Goal: Browse casually: Explore the website without a specific task or goal

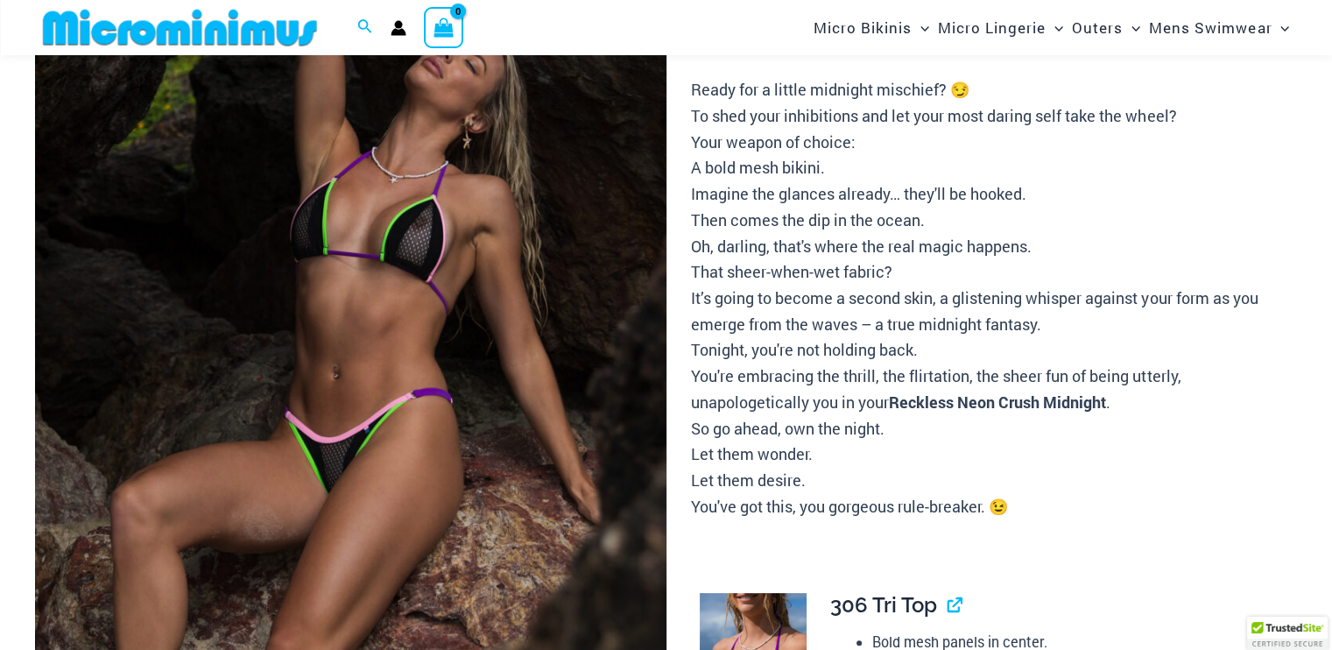
scroll to position [258, 0]
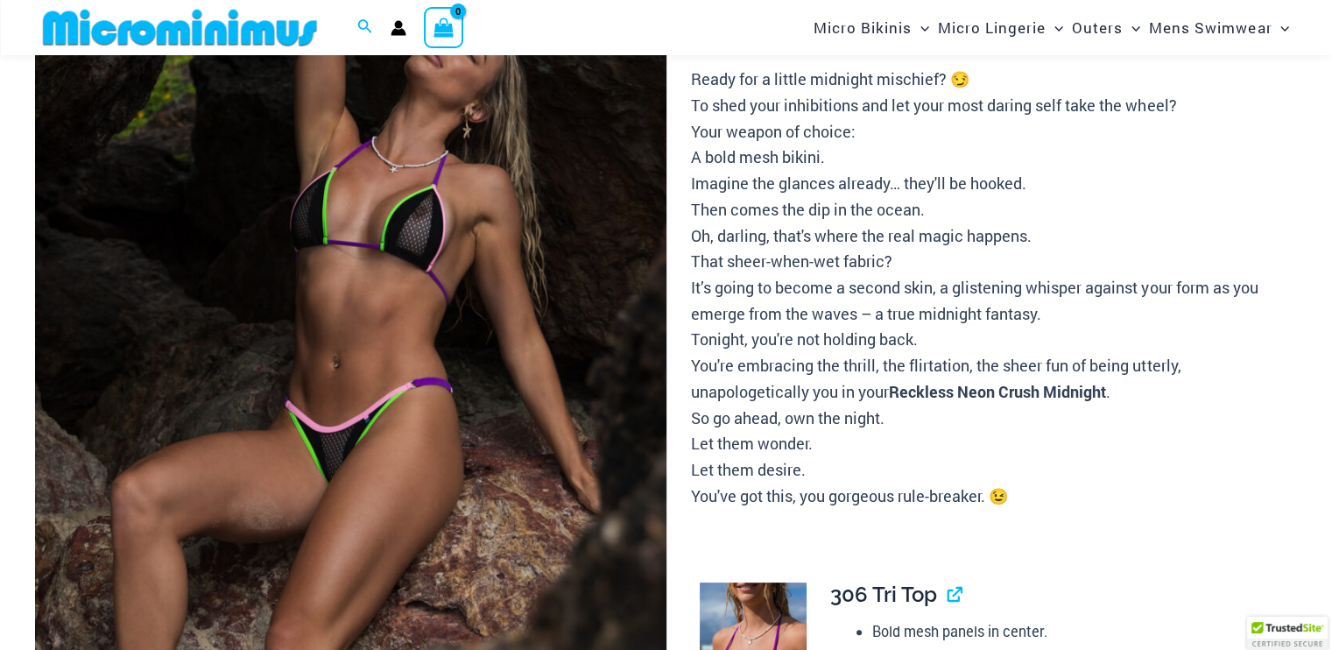
click at [393, 262] on img at bounding box center [351, 374] width 632 height 947
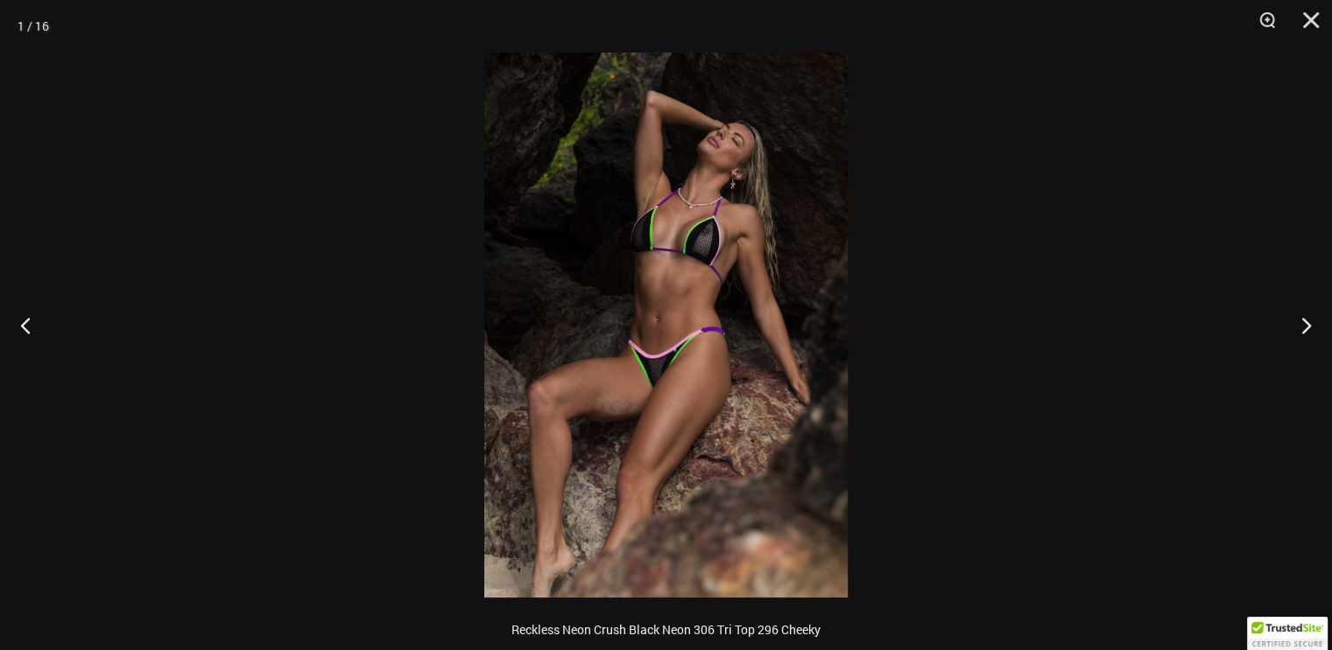
click at [701, 255] on img at bounding box center [666, 325] width 364 height 545
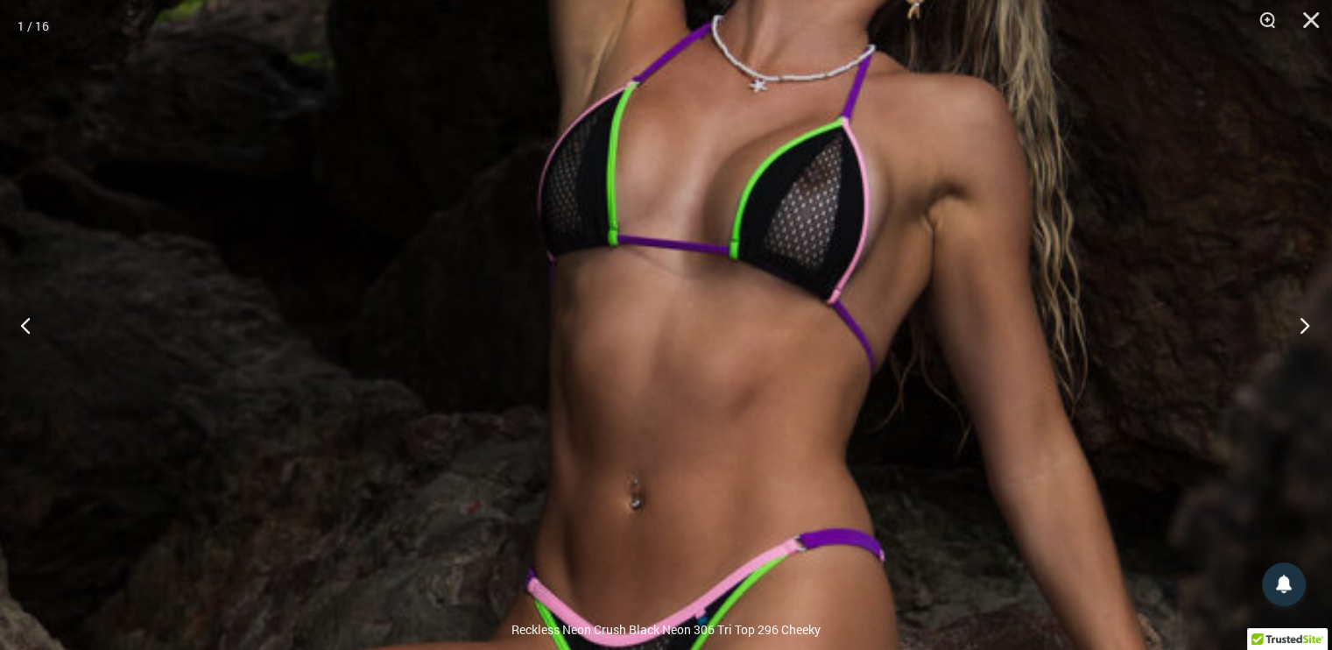
click at [1303, 330] on button "Next" at bounding box center [1300, 325] width 66 height 88
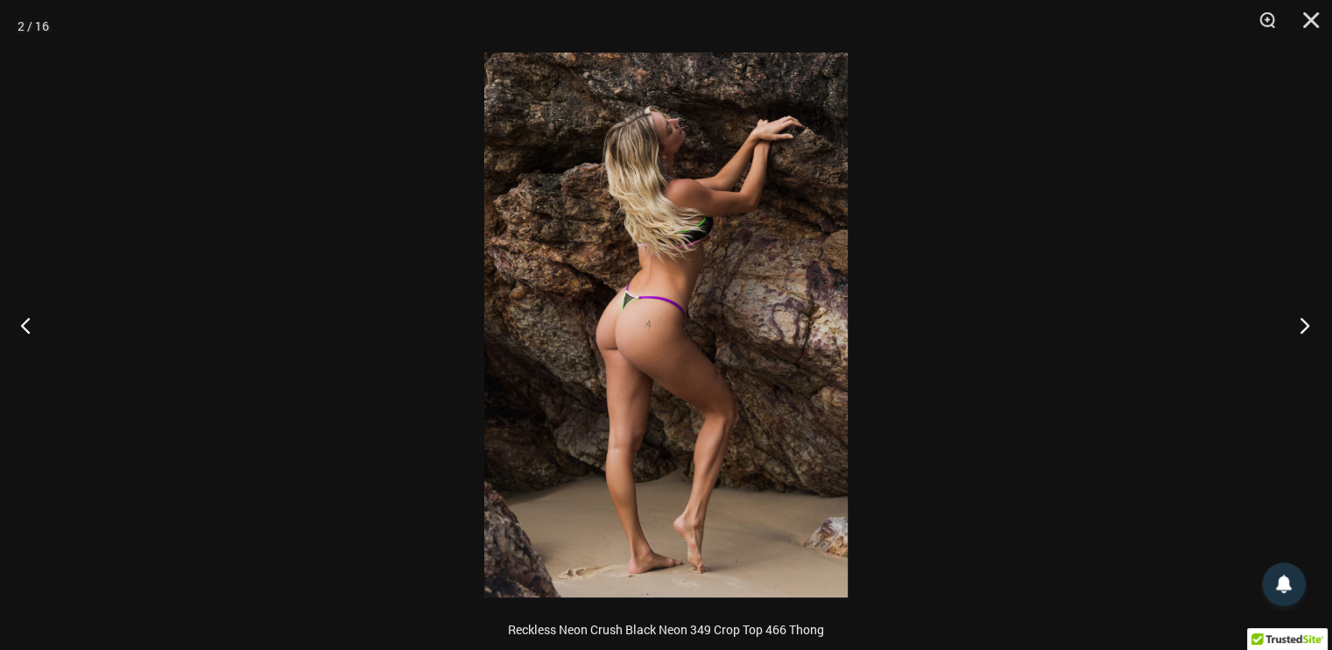
click at [1303, 330] on button "Next" at bounding box center [1300, 325] width 66 height 88
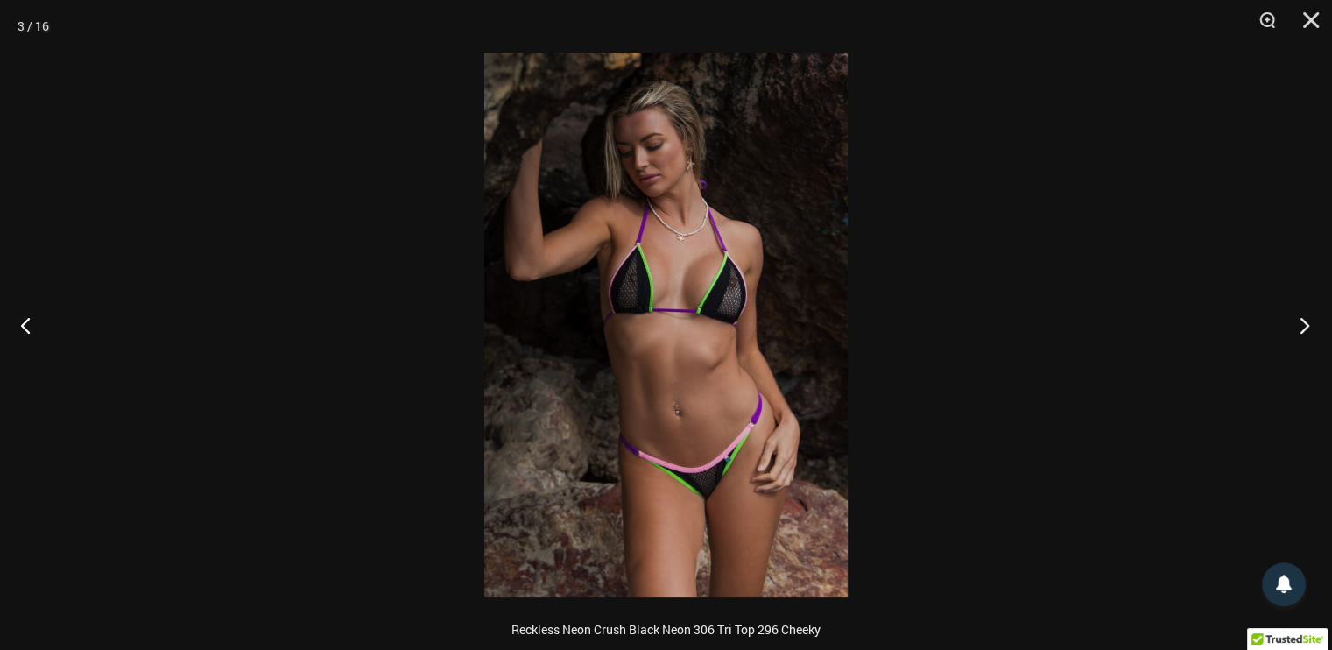
click at [1303, 330] on button "Next" at bounding box center [1300, 325] width 66 height 88
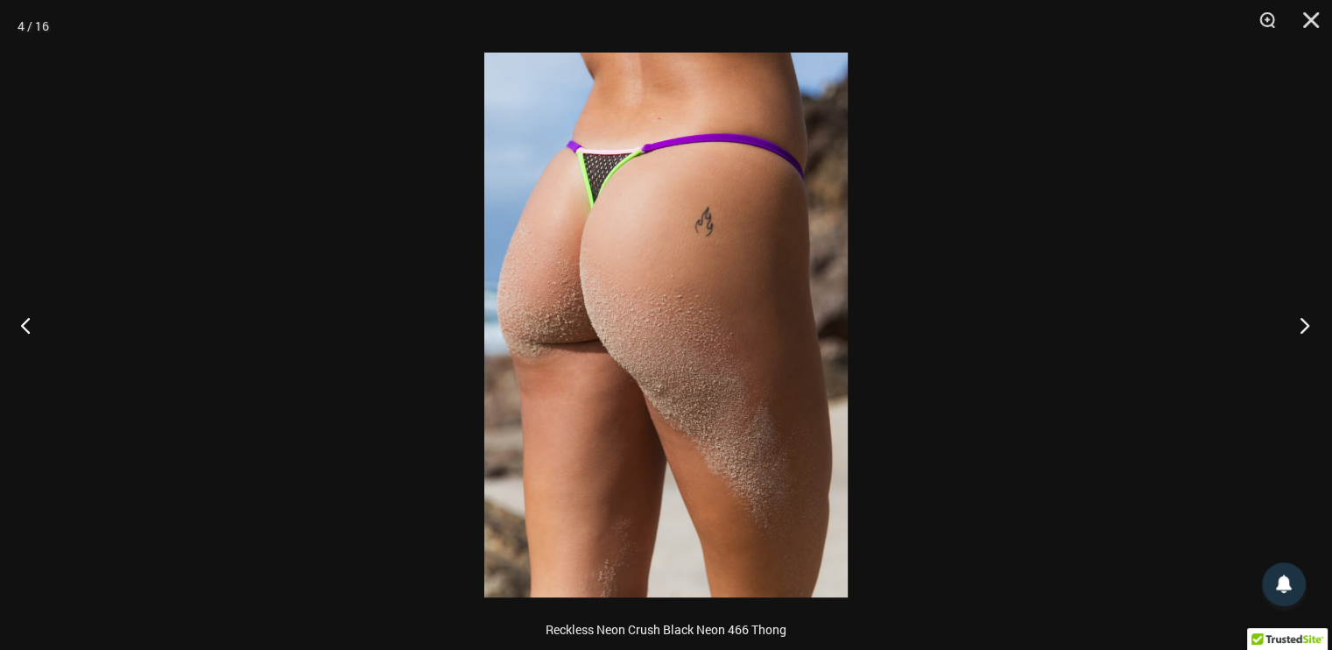
click at [1303, 330] on button "Next" at bounding box center [1300, 325] width 66 height 88
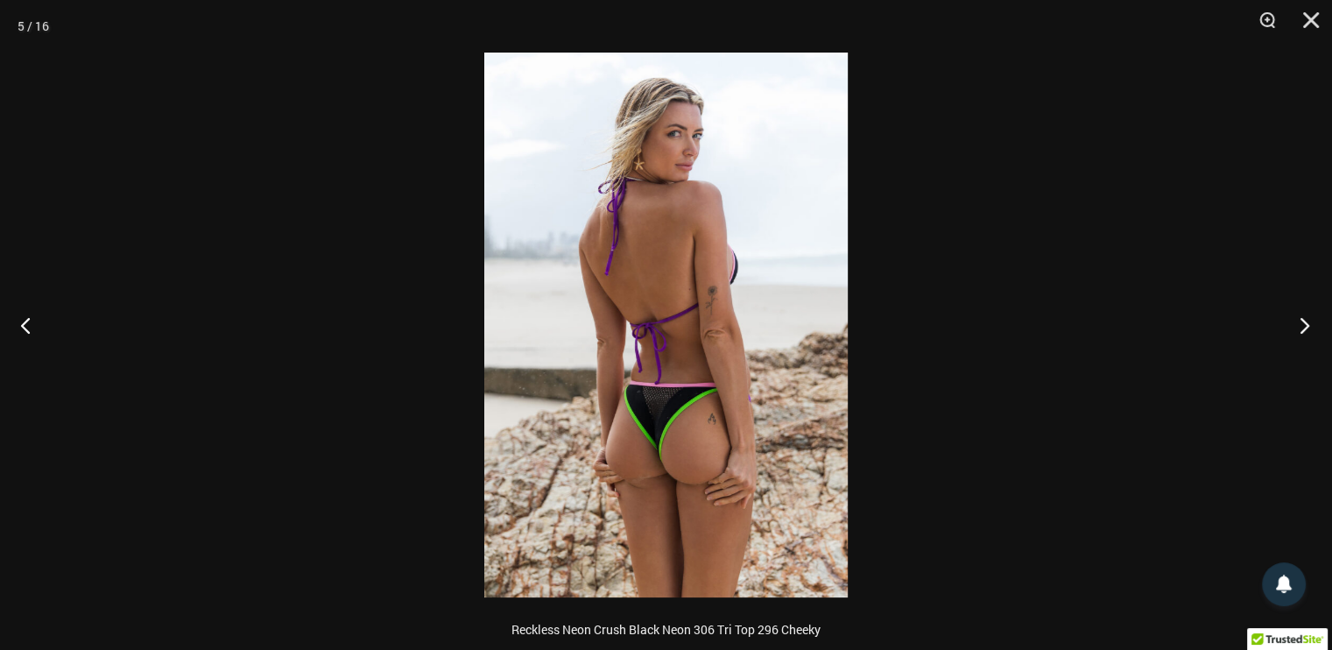
click at [1303, 330] on button "Next" at bounding box center [1300, 325] width 66 height 88
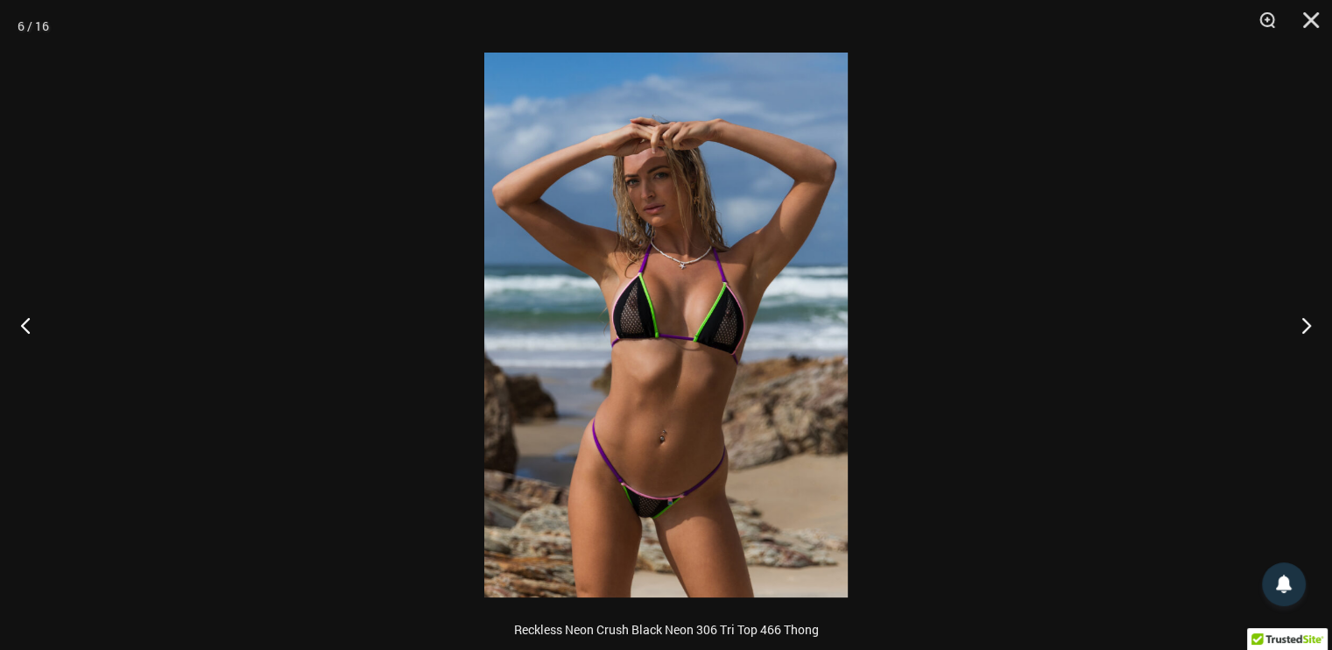
click at [634, 343] on img at bounding box center [666, 325] width 364 height 545
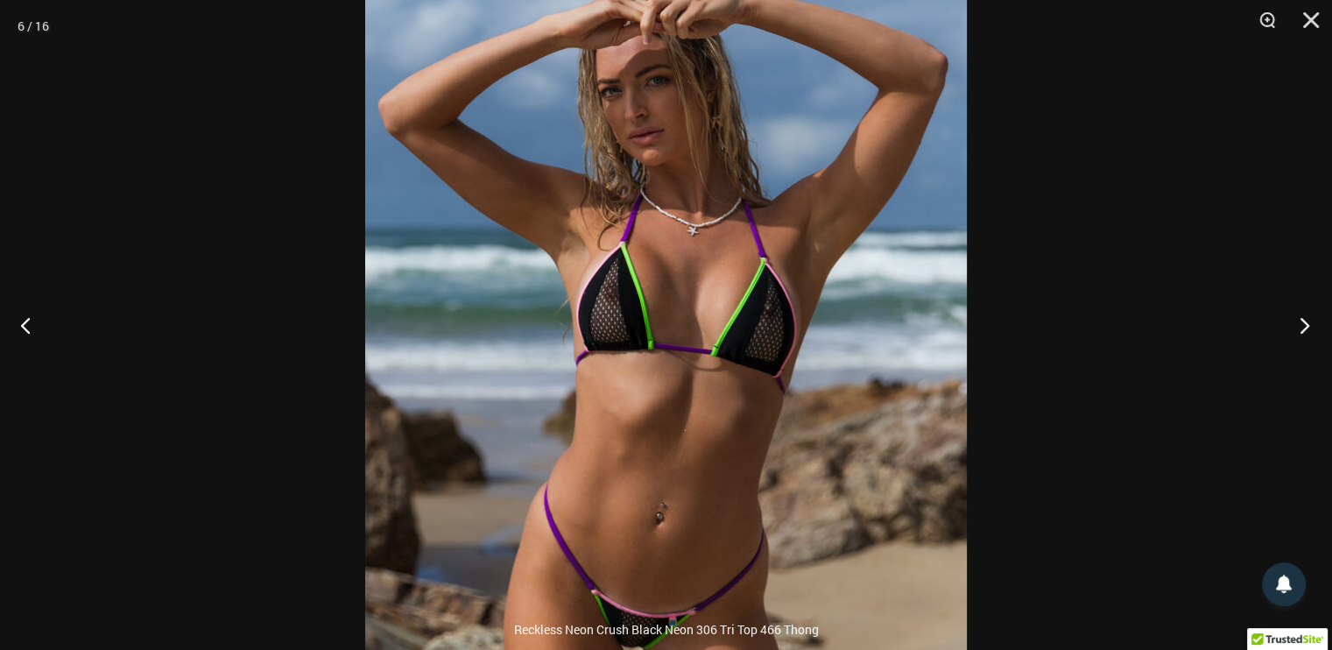
click at [1300, 323] on button "Next" at bounding box center [1300, 325] width 66 height 88
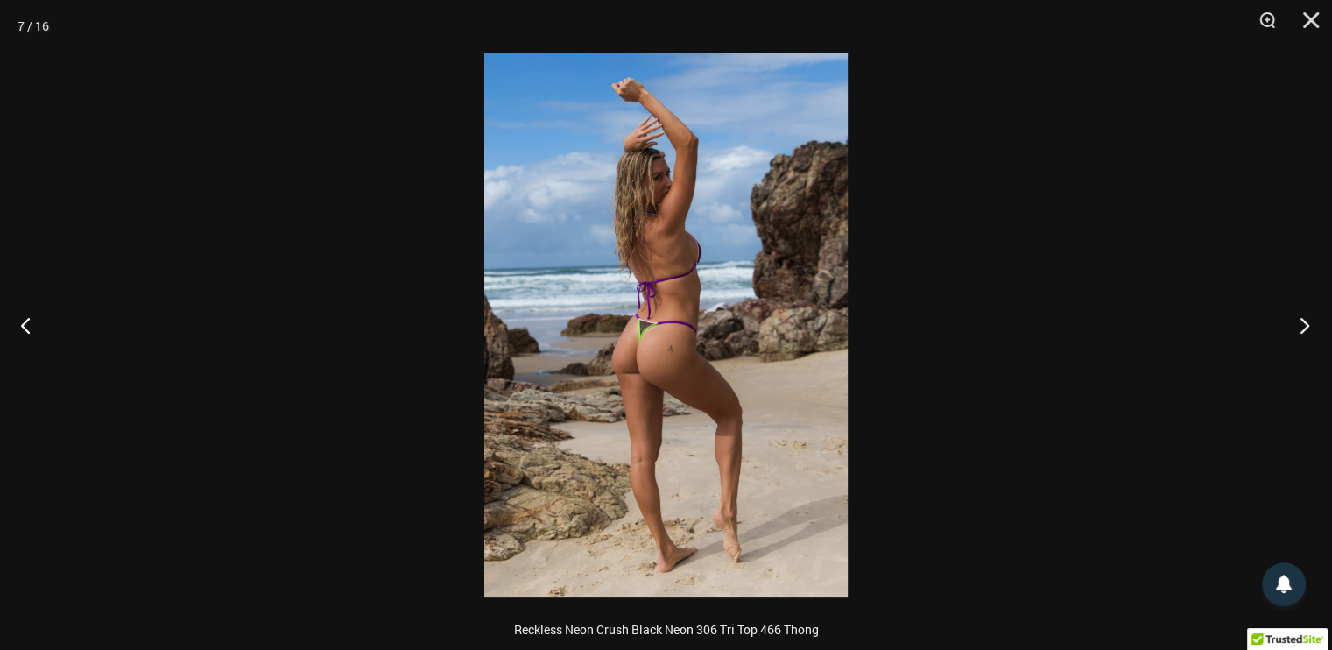
click at [1300, 323] on button "Next" at bounding box center [1300, 325] width 66 height 88
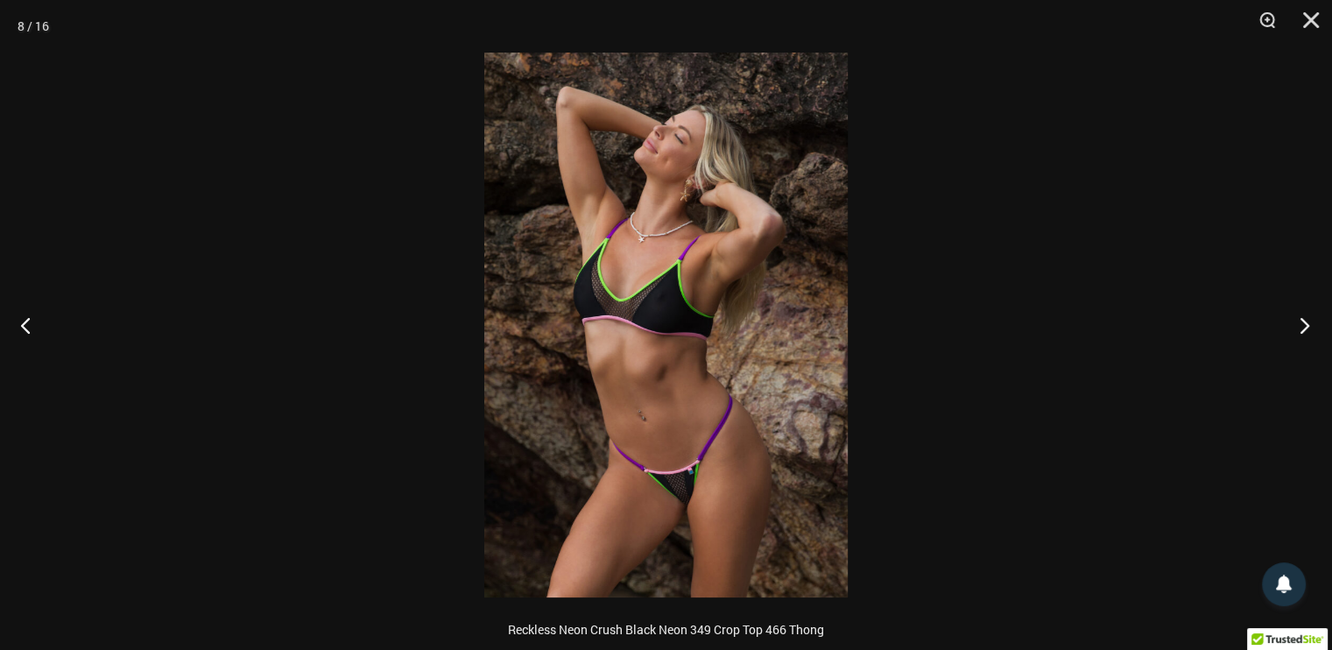
click at [1298, 321] on button "Next" at bounding box center [1300, 325] width 66 height 88
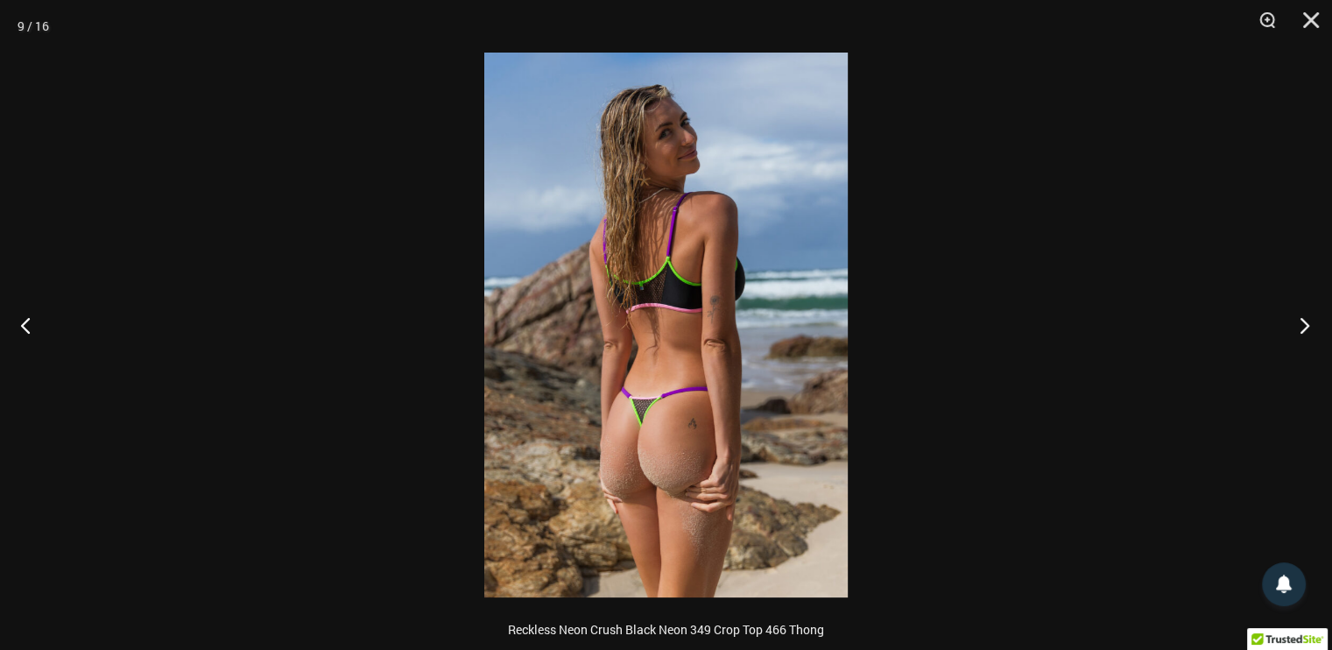
click at [1297, 321] on button "Next" at bounding box center [1300, 325] width 66 height 88
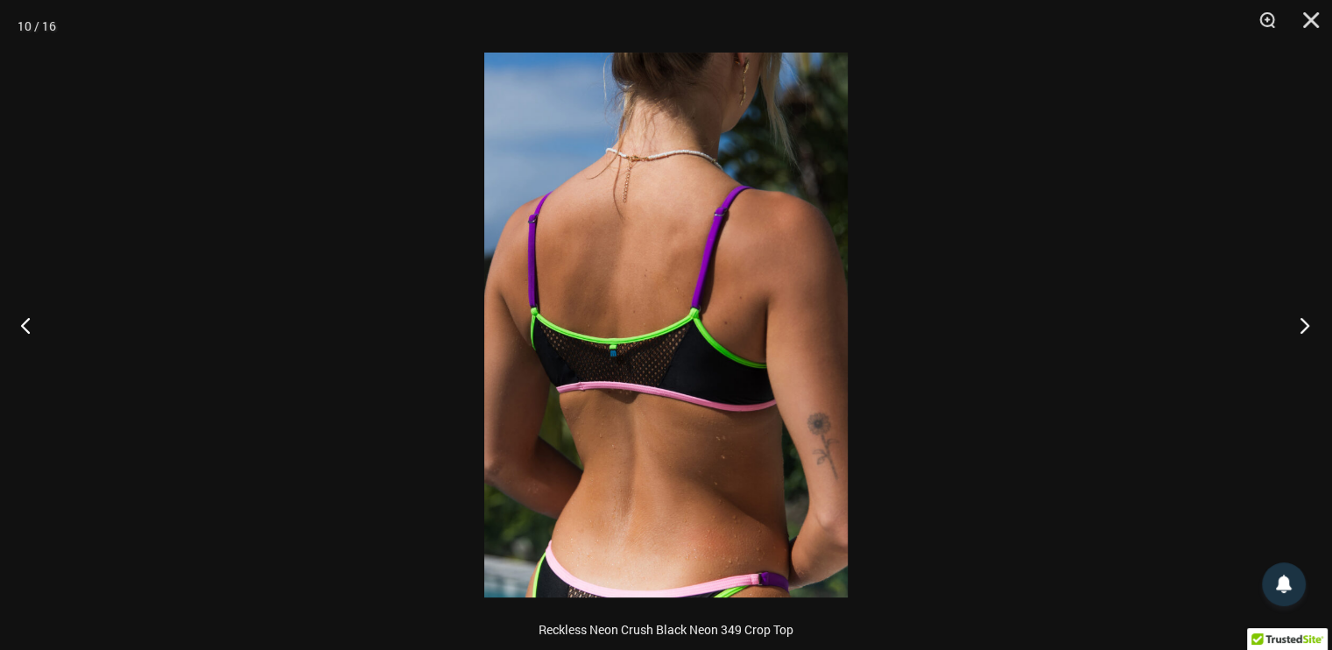
click at [1297, 321] on button "Next" at bounding box center [1300, 325] width 66 height 88
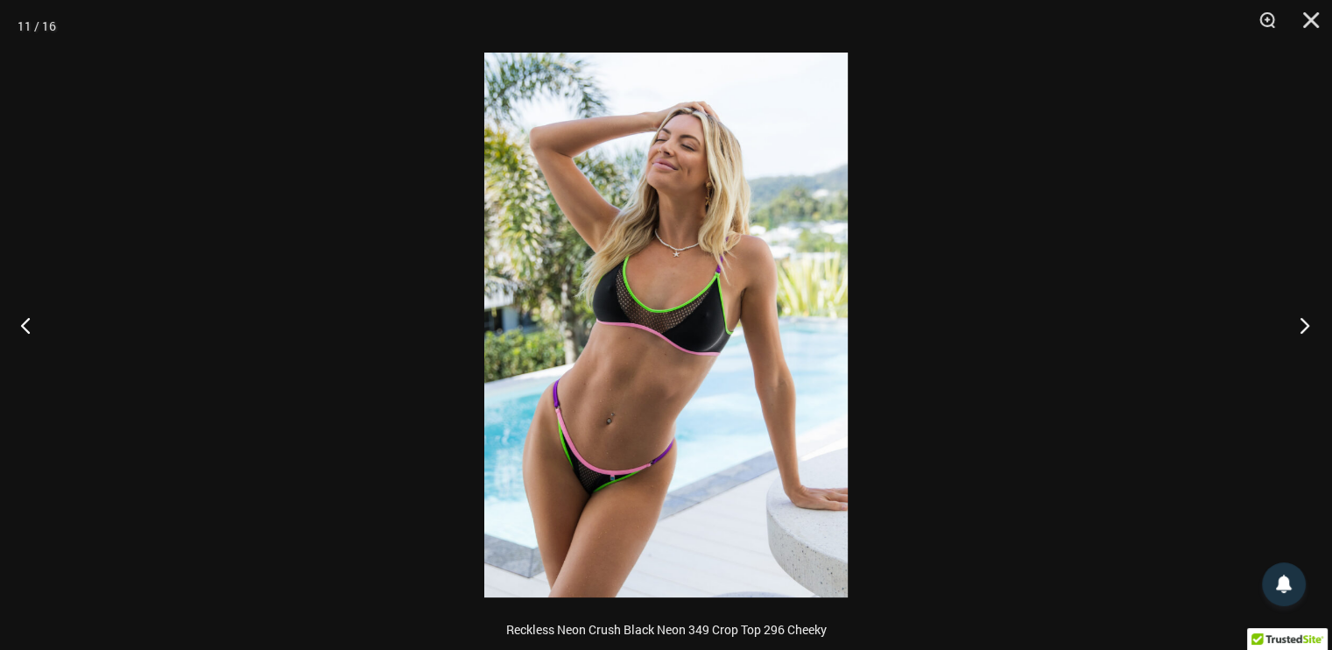
click at [1297, 321] on button "Next" at bounding box center [1300, 325] width 66 height 88
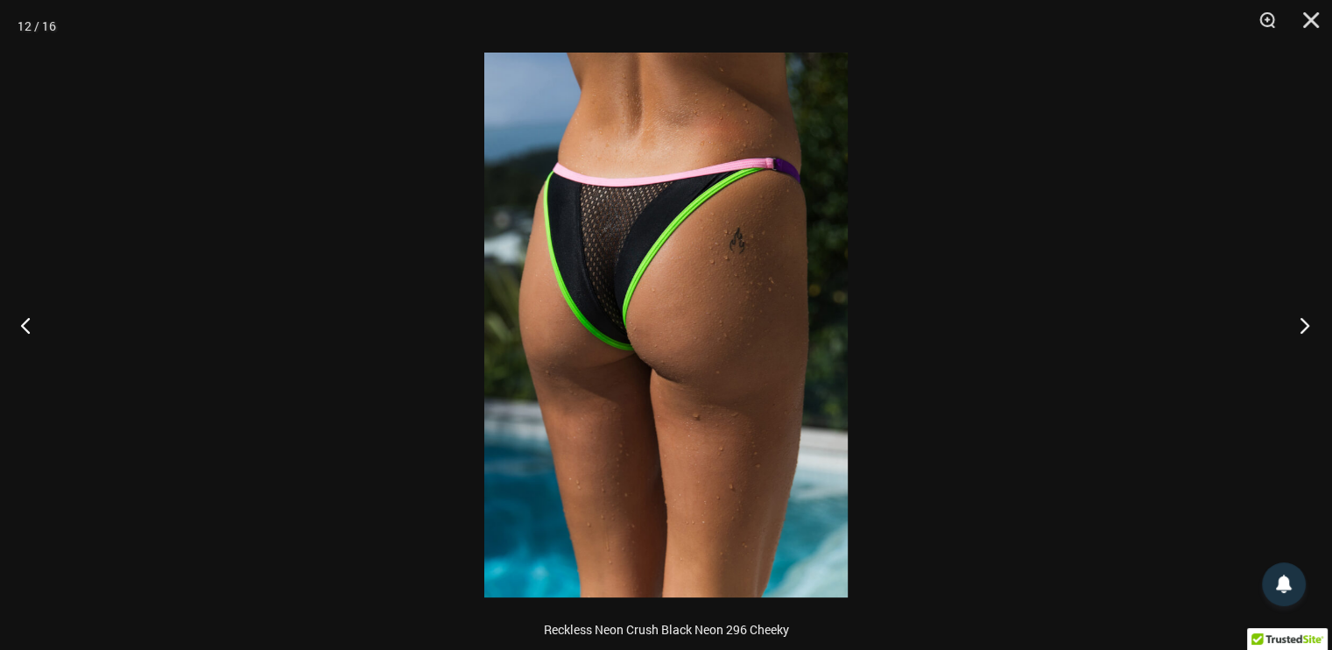
click at [1297, 321] on button "Next" at bounding box center [1300, 325] width 66 height 88
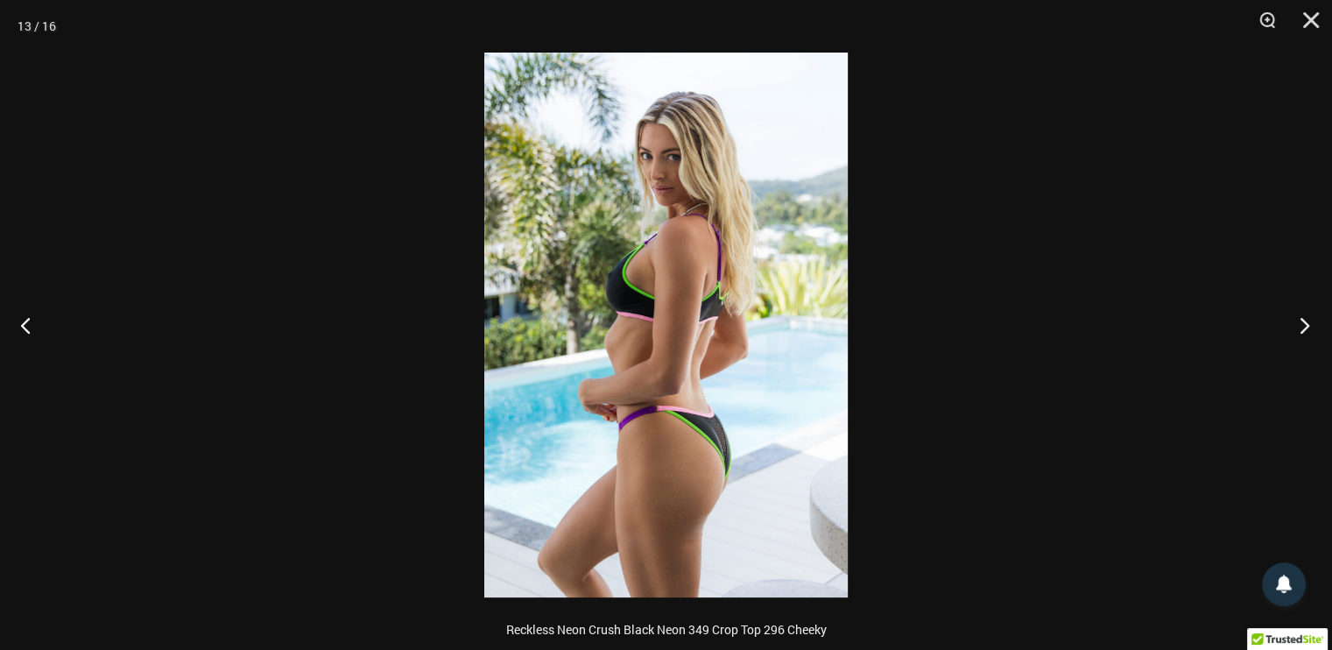
click at [1297, 321] on button "Next" at bounding box center [1300, 325] width 66 height 88
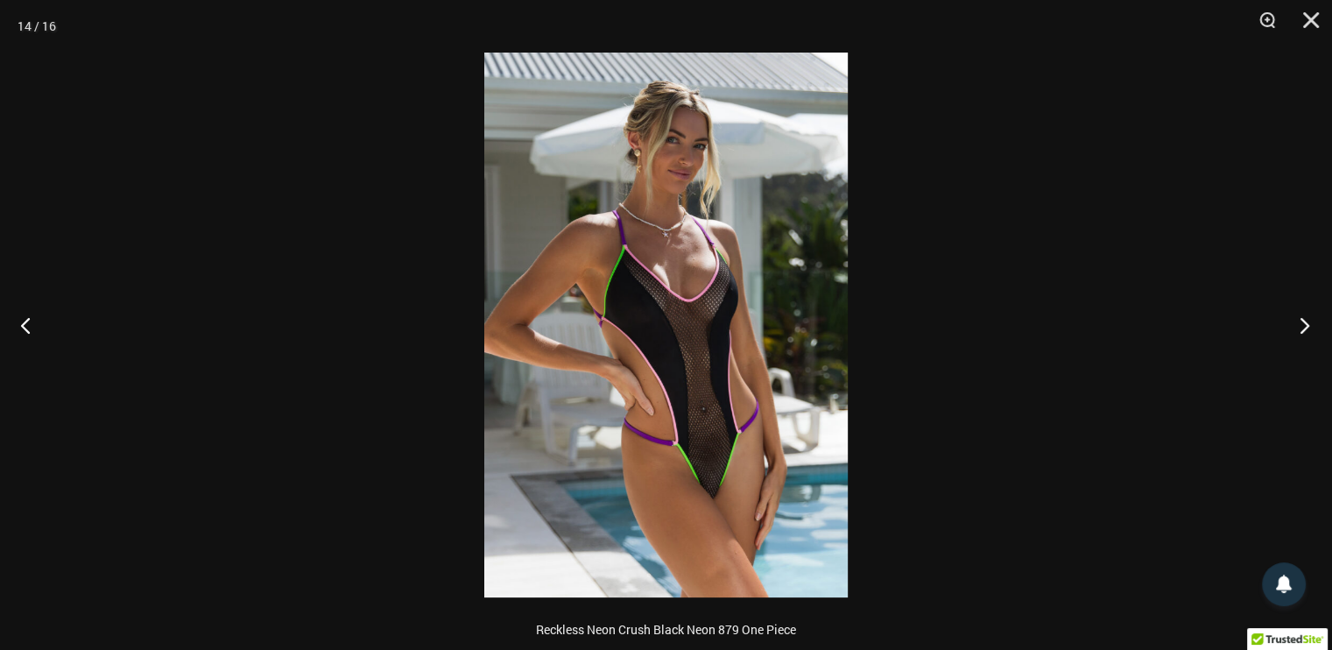
click at [1297, 321] on button "Next" at bounding box center [1300, 325] width 66 height 88
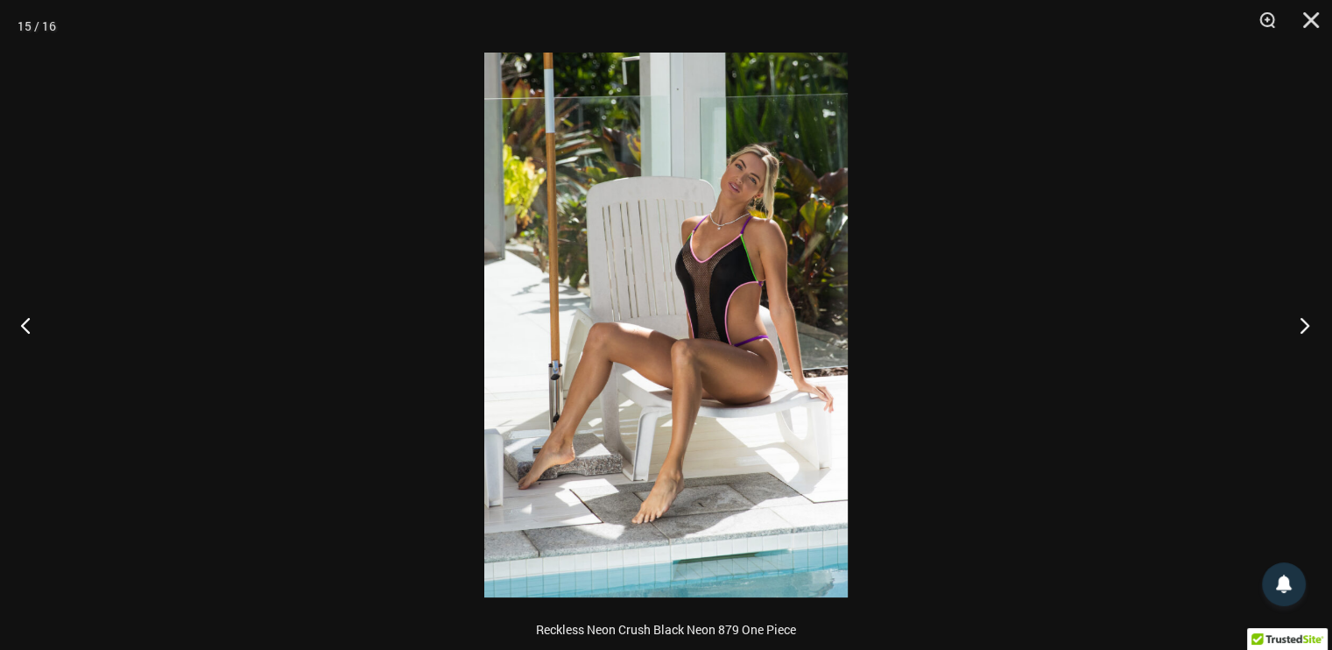
click at [1297, 321] on button "Next" at bounding box center [1300, 325] width 66 height 88
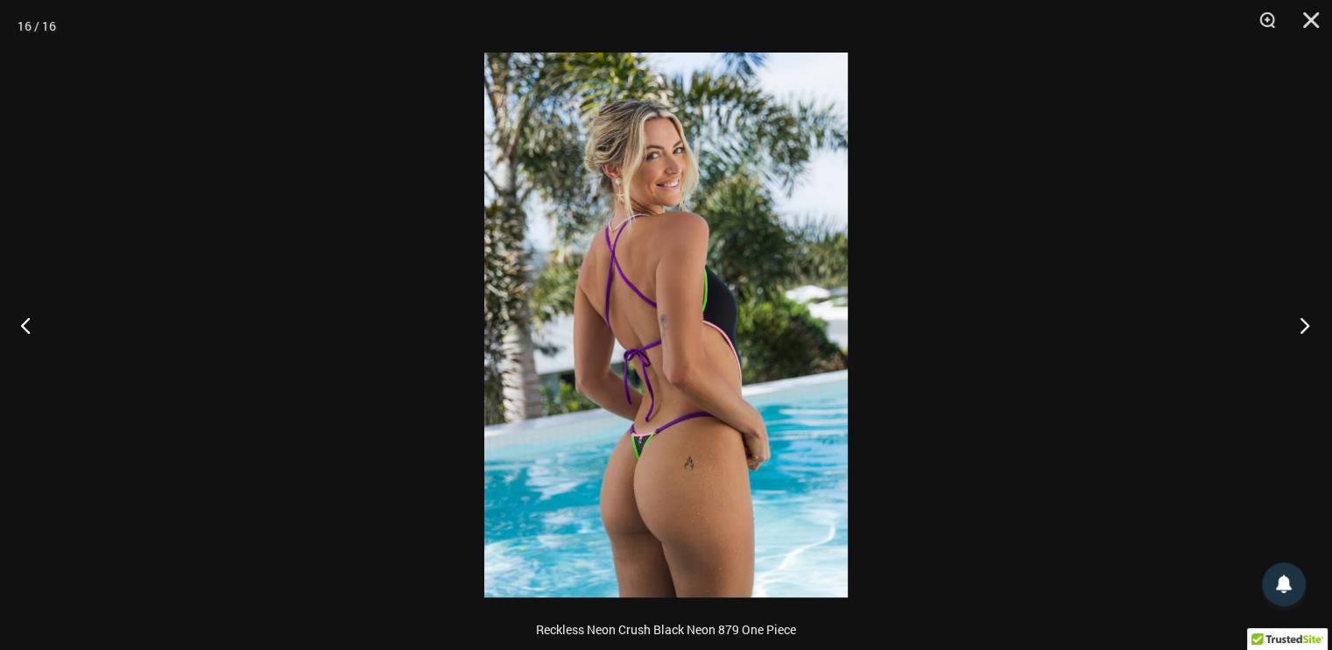
click at [1297, 321] on button "Next" at bounding box center [1300, 325] width 66 height 88
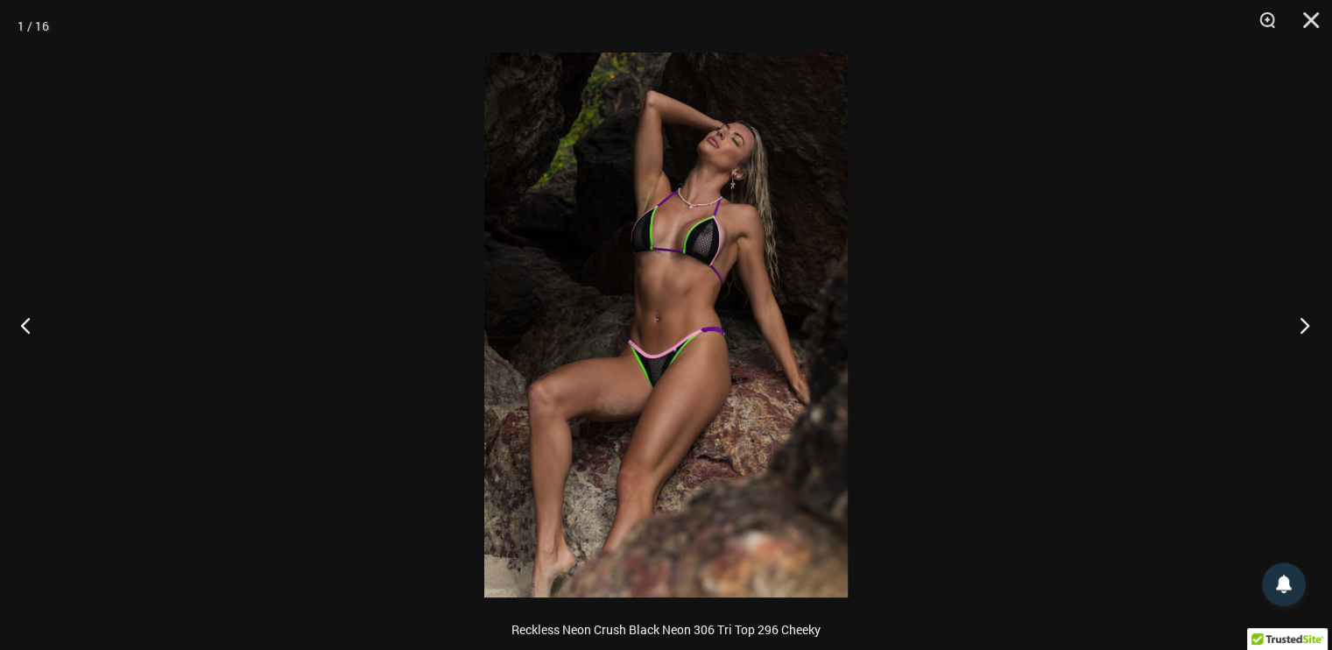
click at [1297, 321] on button "Next" at bounding box center [1300, 325] width 66 height 88
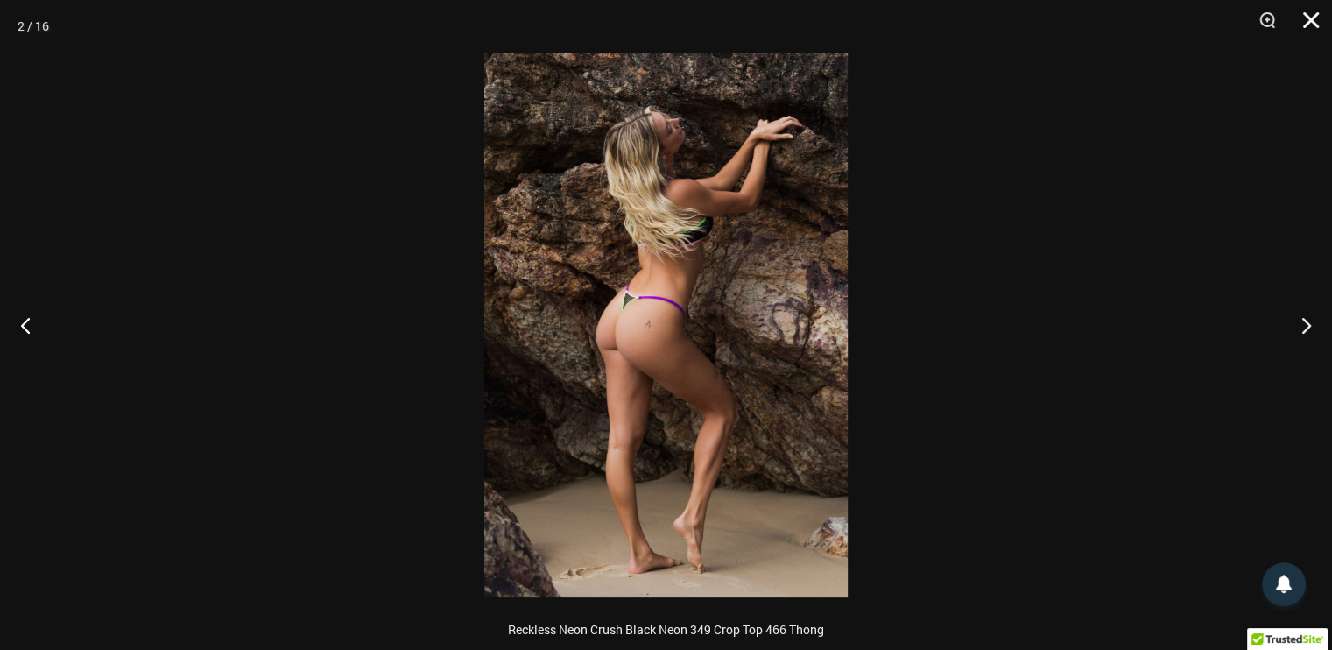
click at [1307, 19] on button "Close" at bounding box center [1305, 26] width 44 height 53
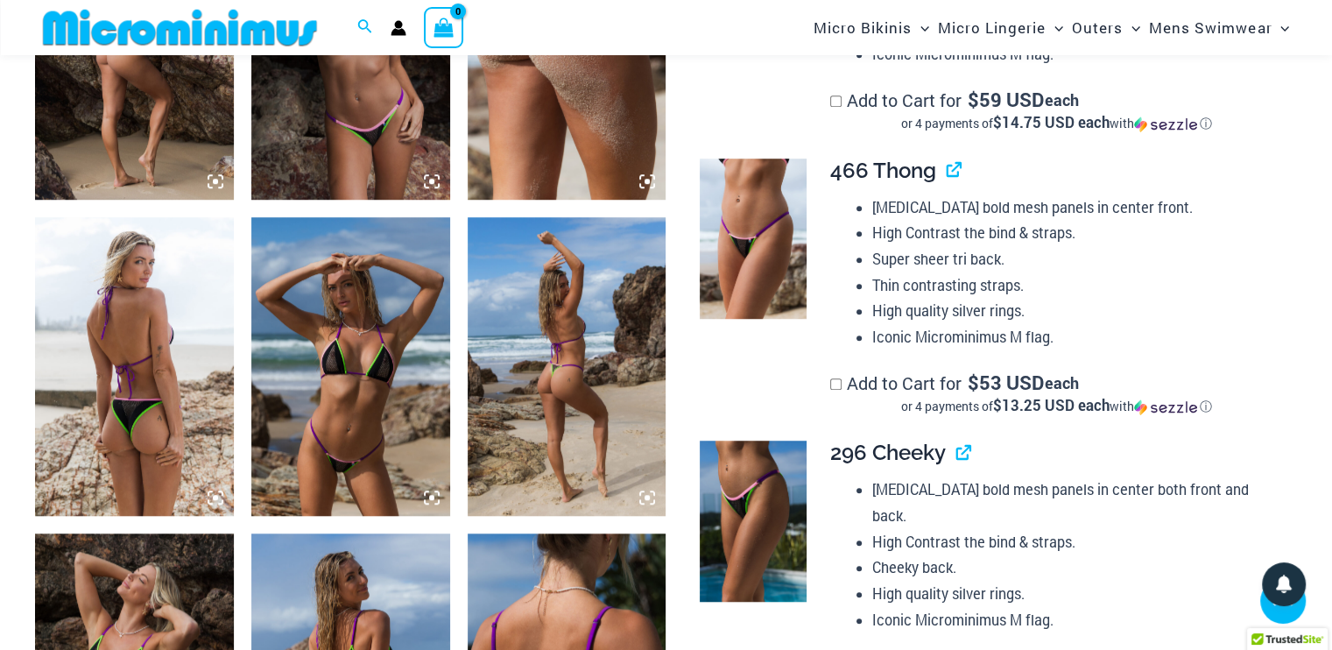
scroll to position [1310, 0]
